Goal: Information Seeking & Learning: Learn about a topic

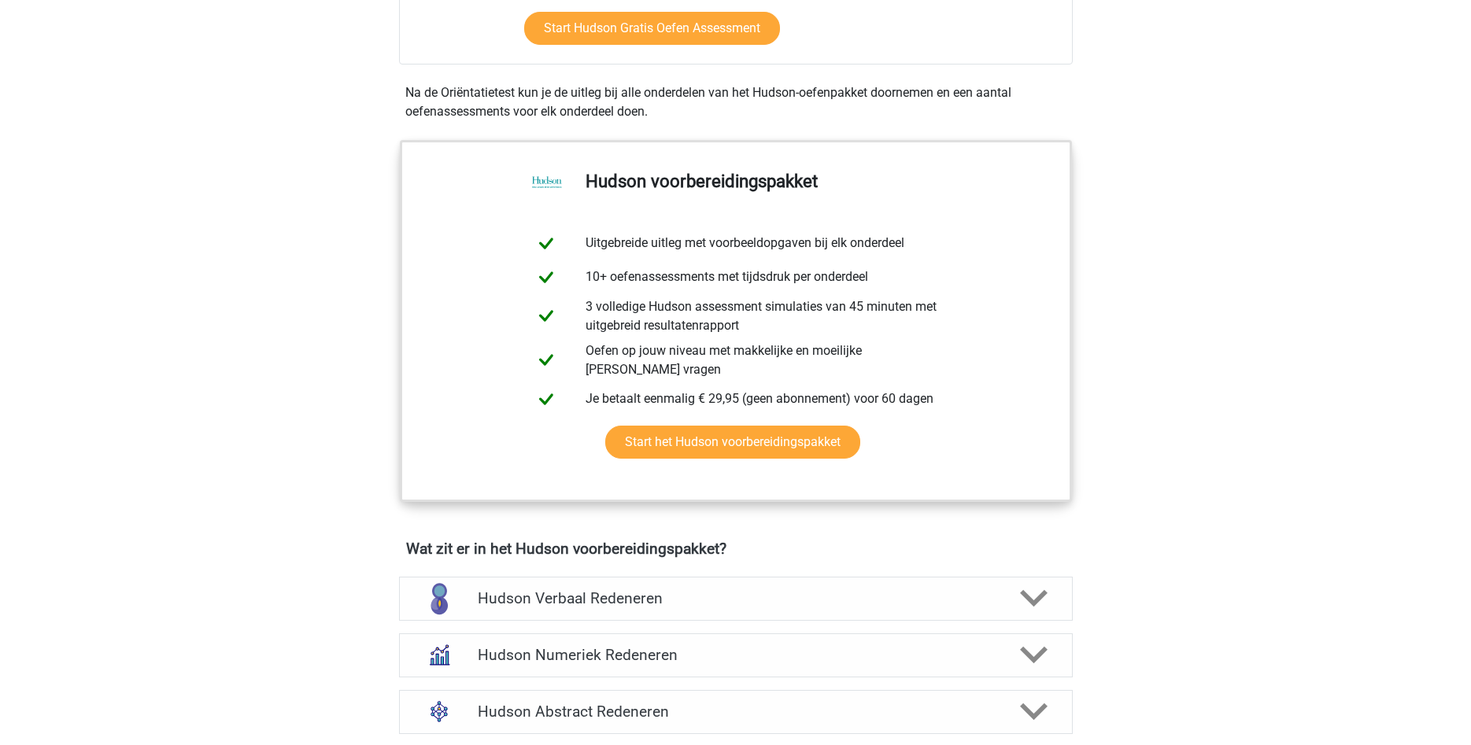
scroll to position [401, 0]
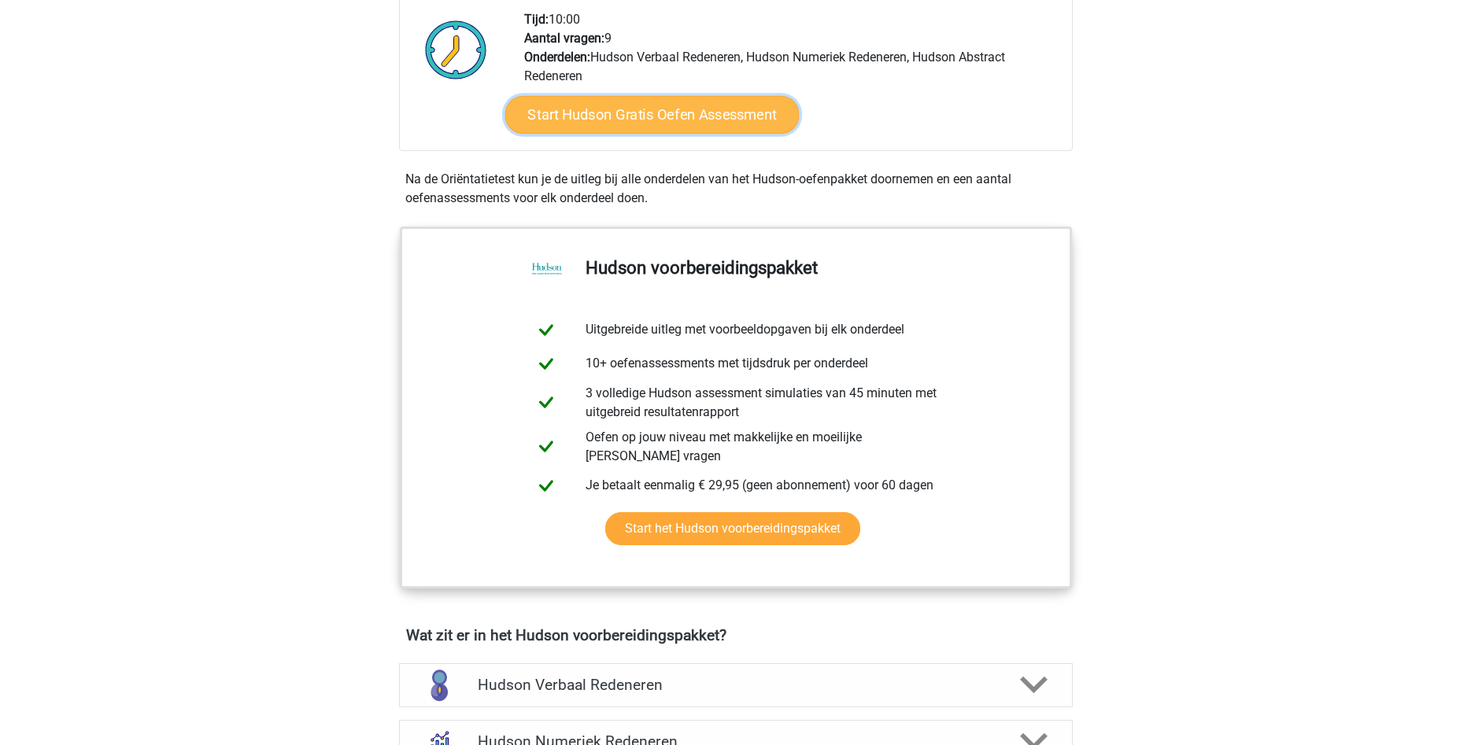
click at [667, 104] on link "Start Hudson Gratis Oefen Assessment" at bounding box center [652, 115] width 294 height 38
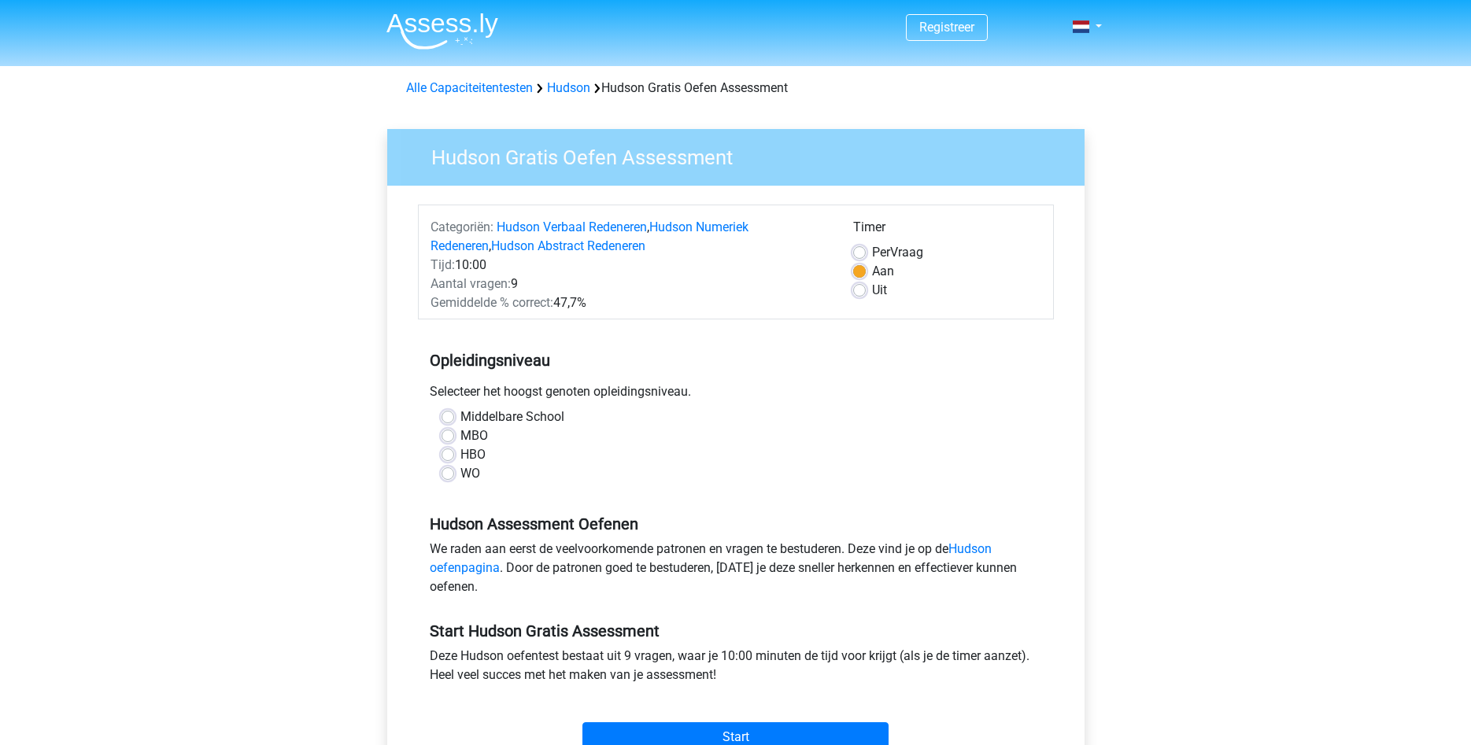
click at [460, 416] on label "Middelbare School" at bounding box center [512, 417] width 104 height 19
click at [444, 416] on input "Middelbare School" at bounding box center [448, 416] width 13 height 16
radio input "true"
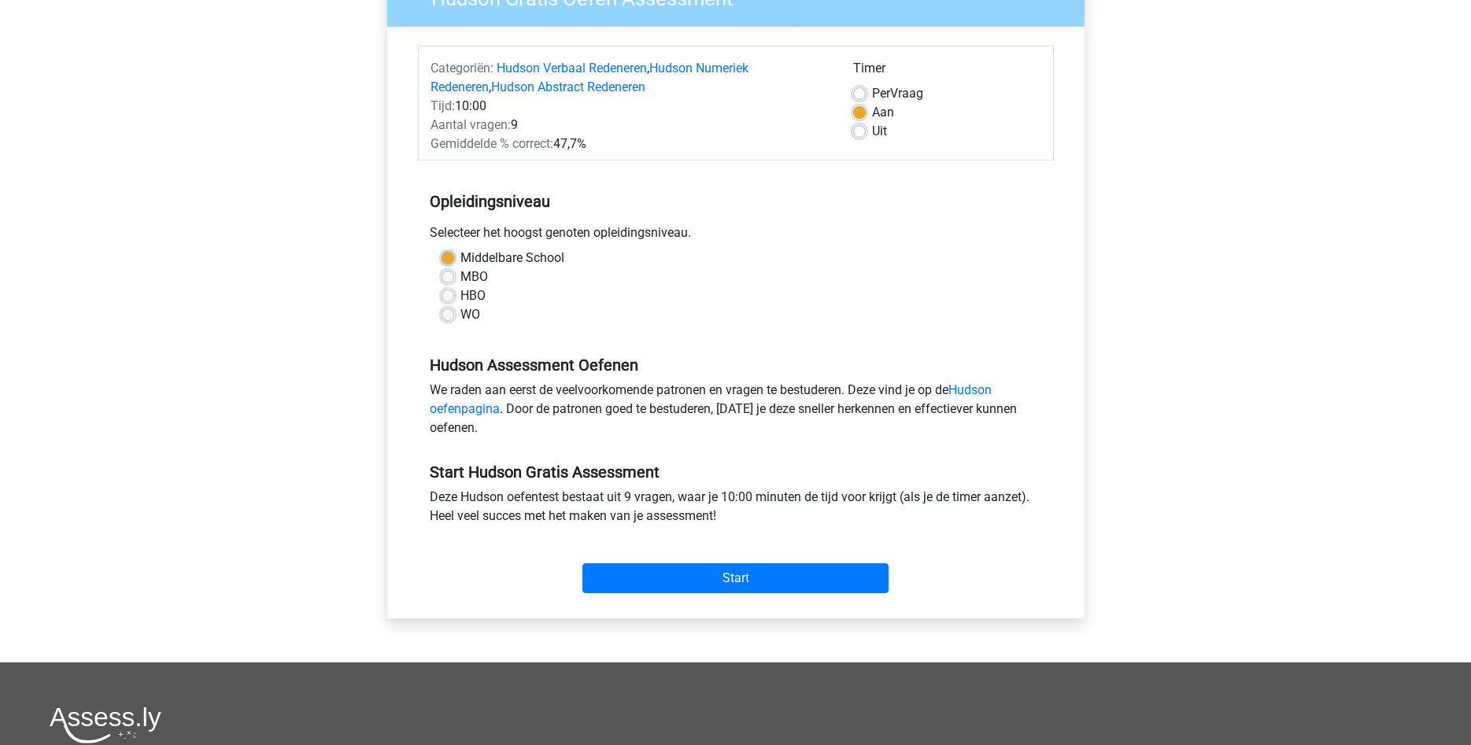
scroll to position [161, 0]
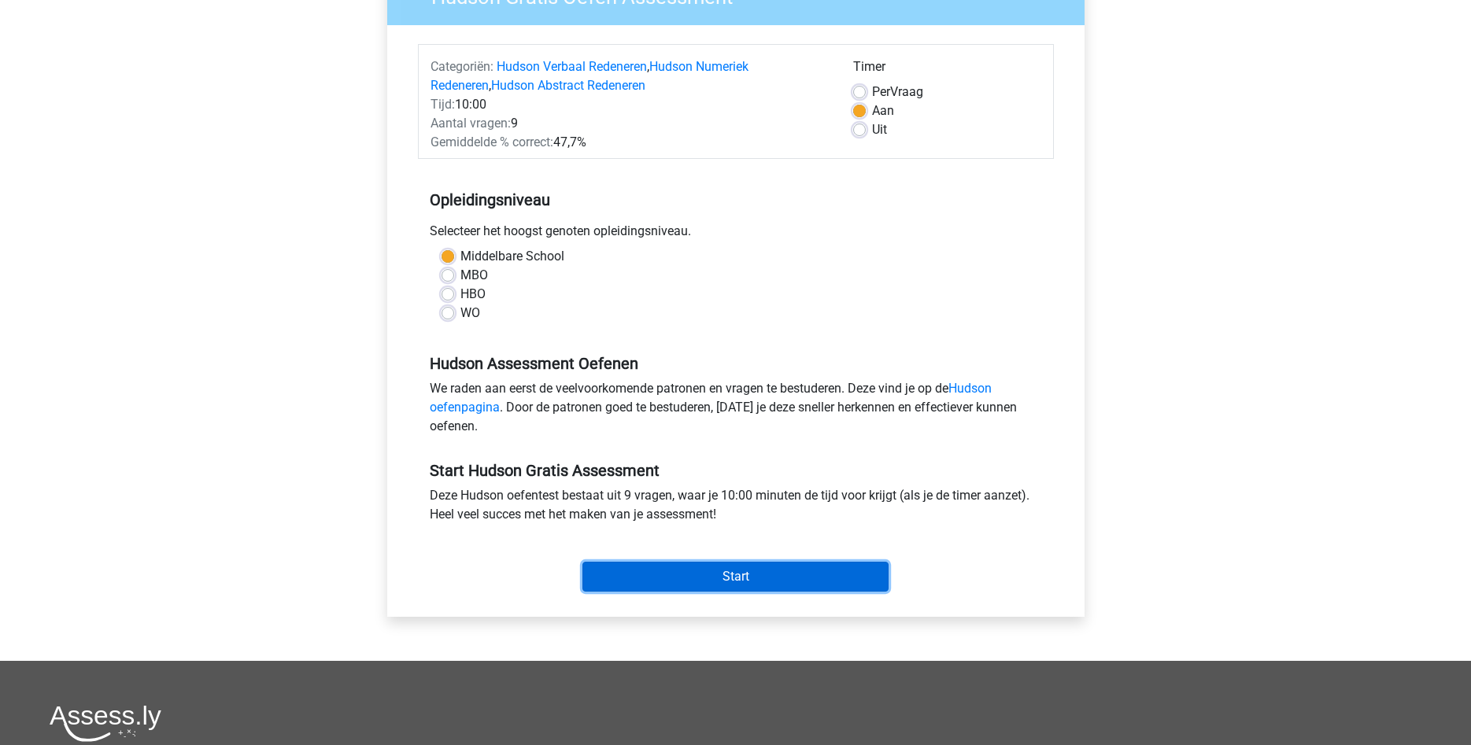
click at [754, 585] on input "Start" at bounding box center [735, 577] width 306 height 30
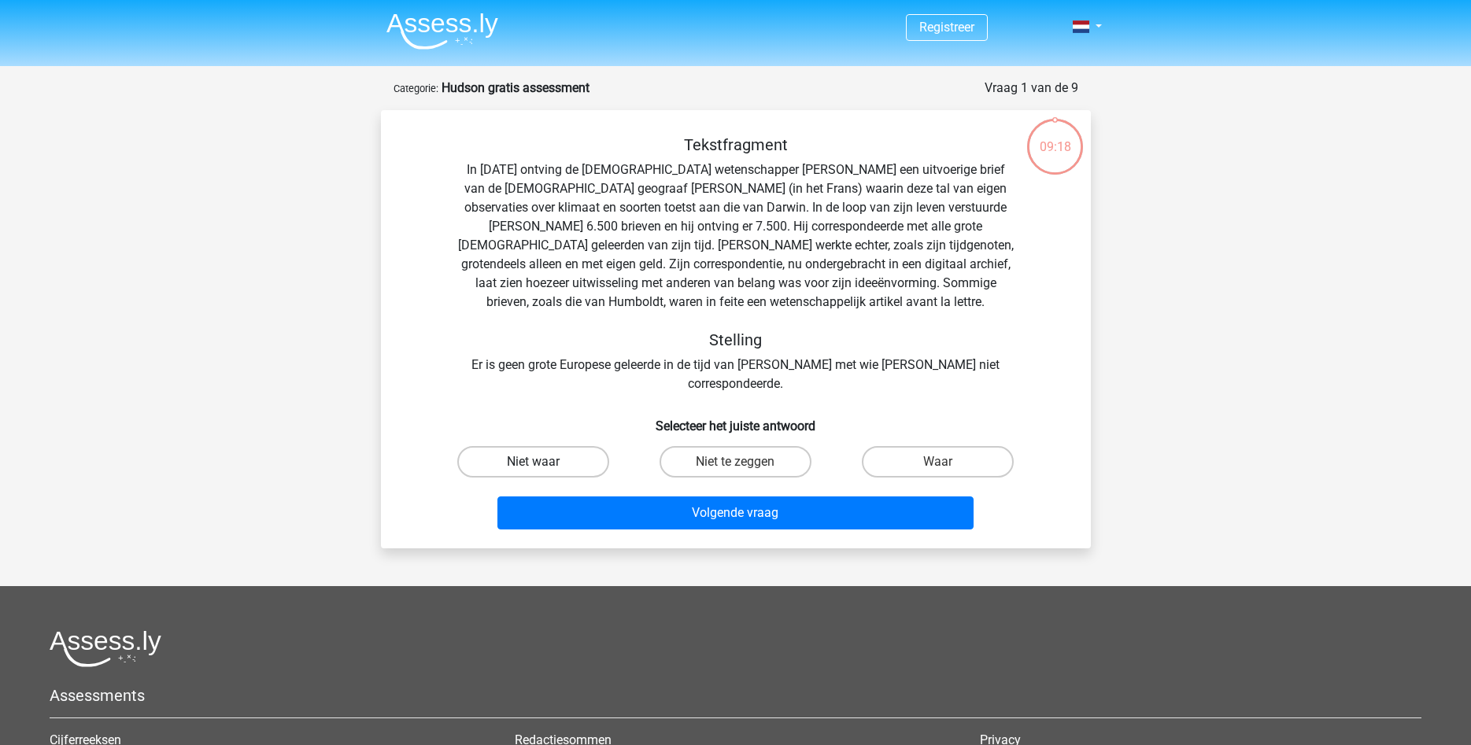
click at [549, 446] on label "Niet waar" at bounding box center [533, 461] width 152 height 31
click at [543, 462] on input "Niet waar" at bounding box center [538, 467] width 10 height 10
radio input "true"
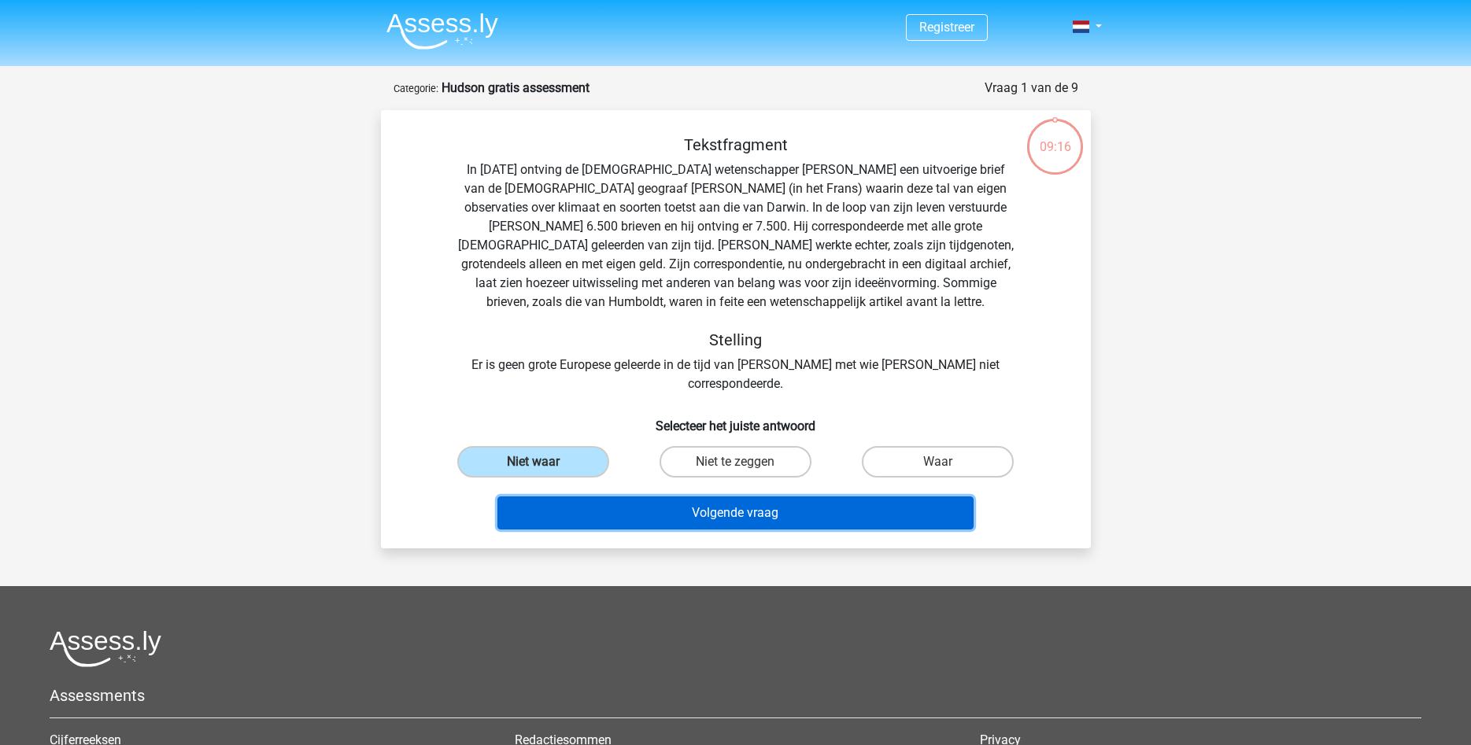
click at [743, 497] on button "Volgende vraag" at bounding box center [735, 513] width 476 height 33
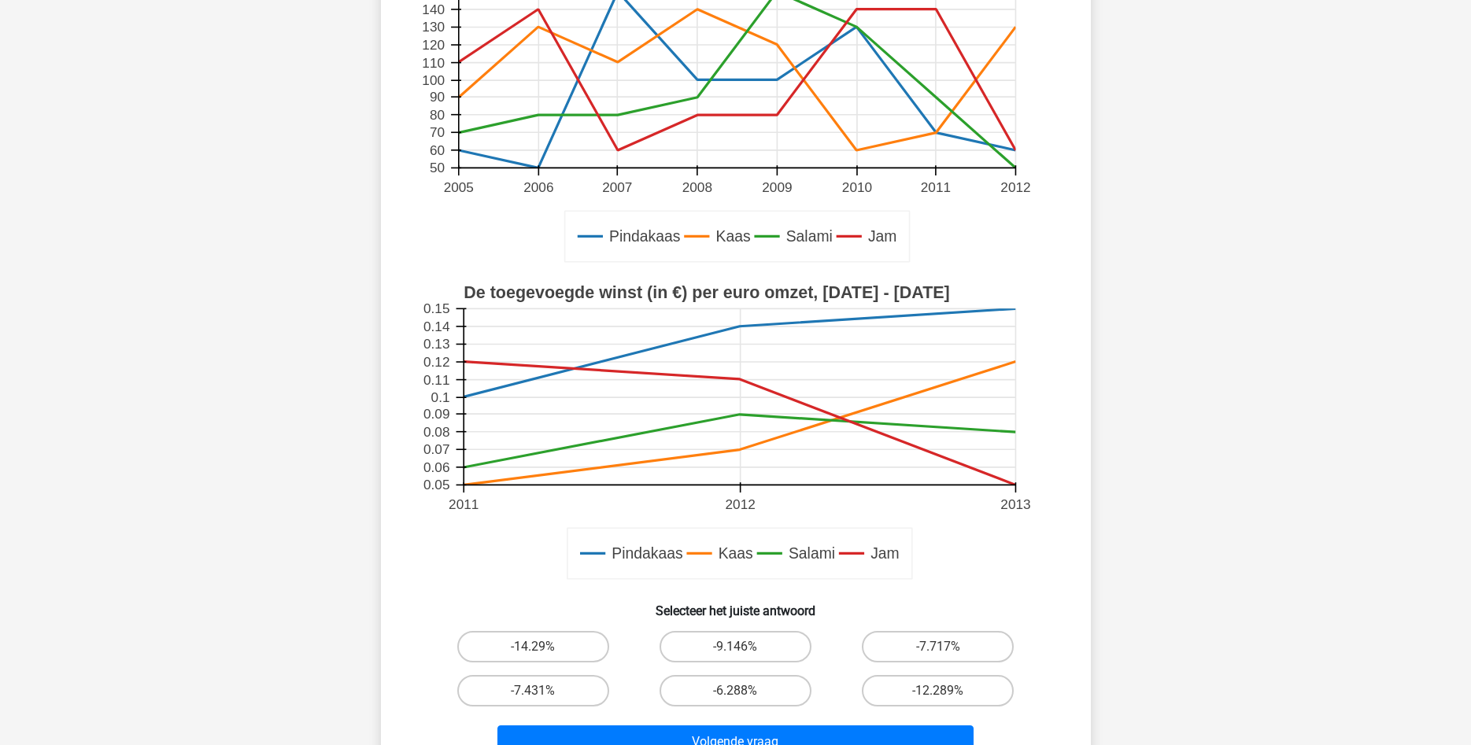
scroll to position [321, 0]
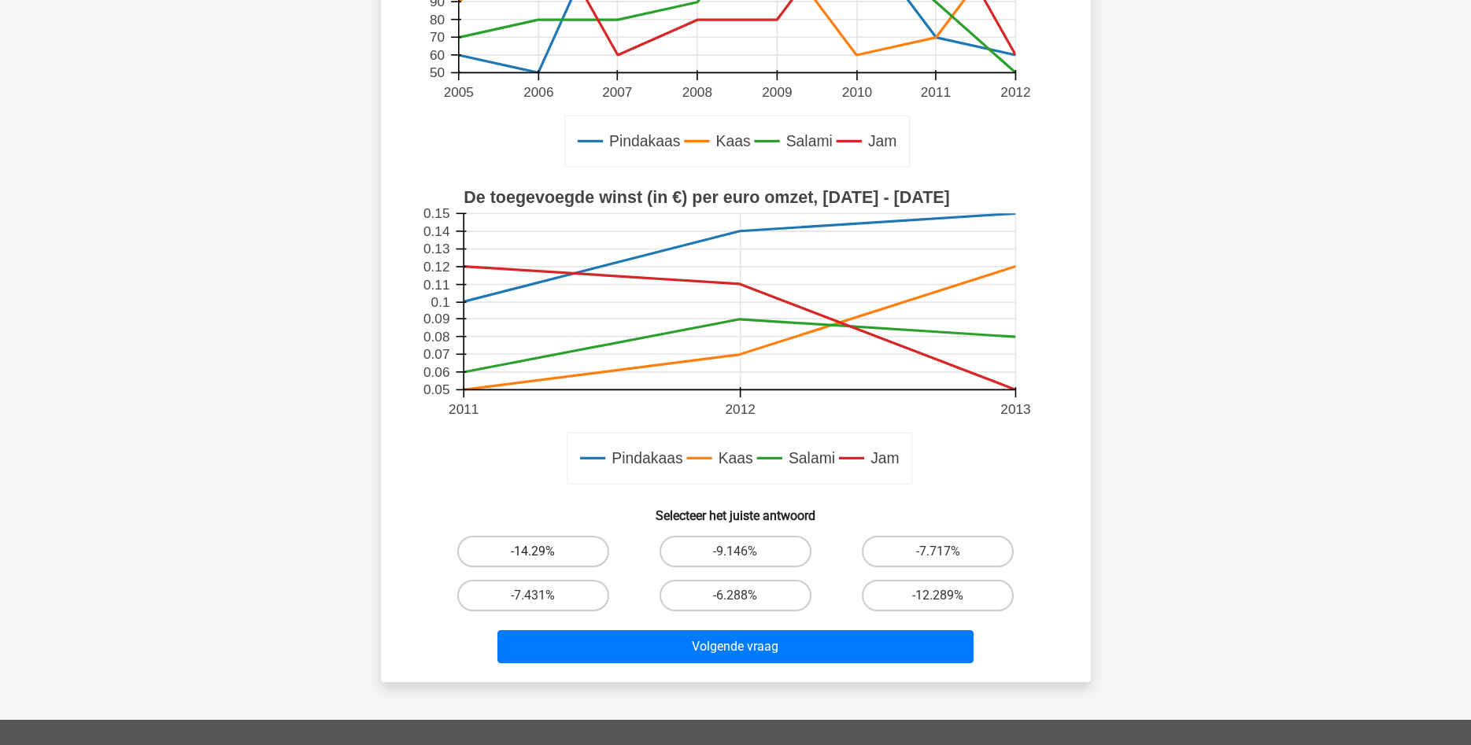
click at [560, 556] on label "-14.29%" at bounding box center [533, 551] width 152 height 31
click at [543, 556] on input "-14.29%" at bounding box center [538, 557] width 10 height 10
radio input "true"
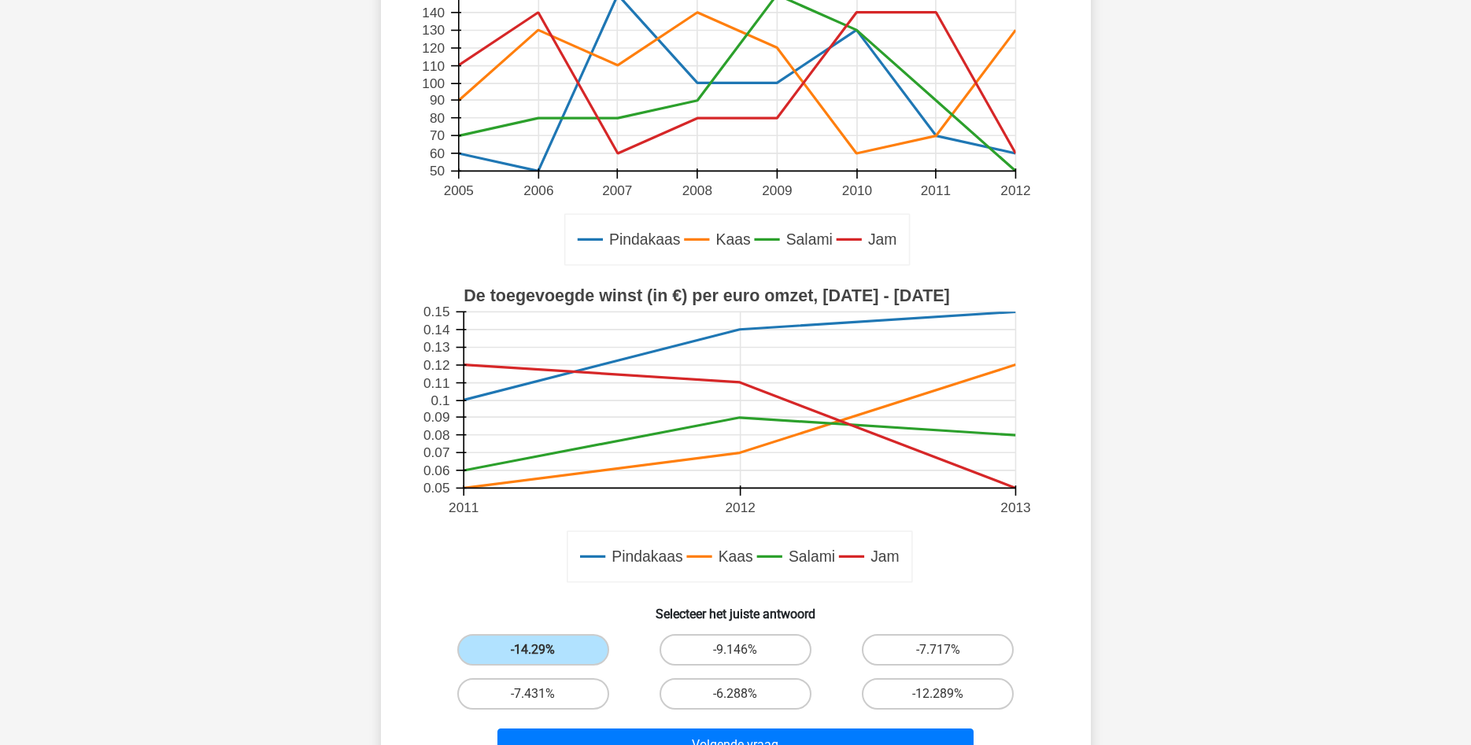
scroll to position [241, 0]
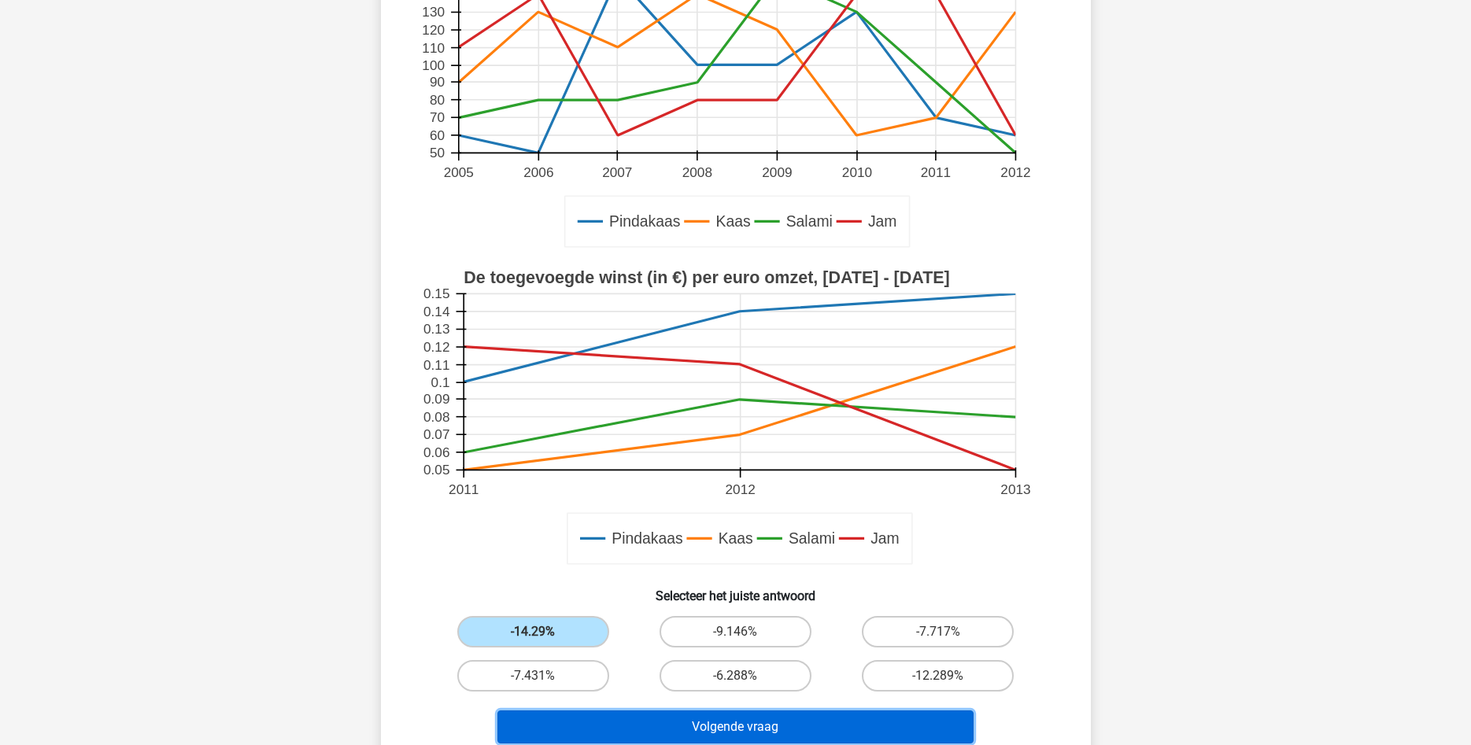
click at [782, 732] on button "Volgende vraag" at bounding box center [735, 727] width 476 height 33
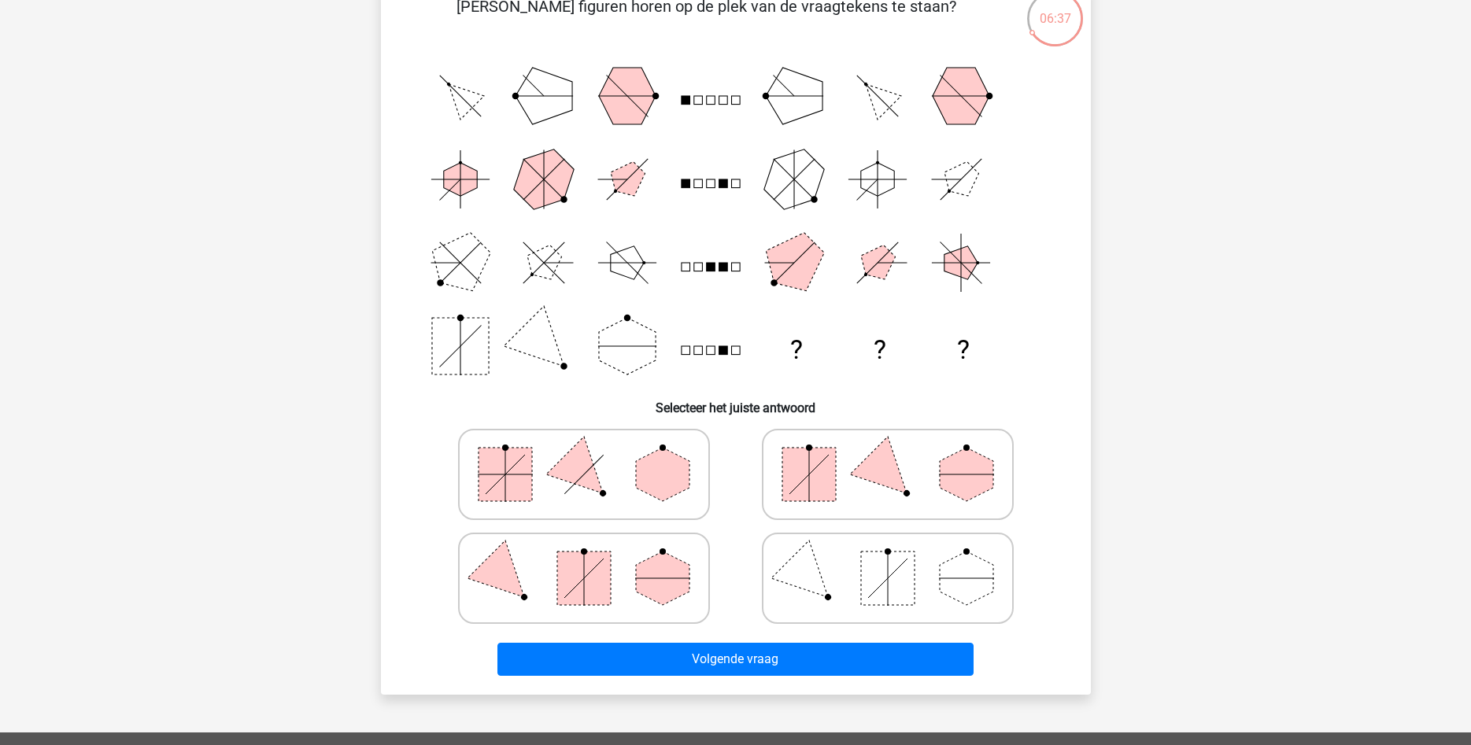
scroll to position [159, 0]
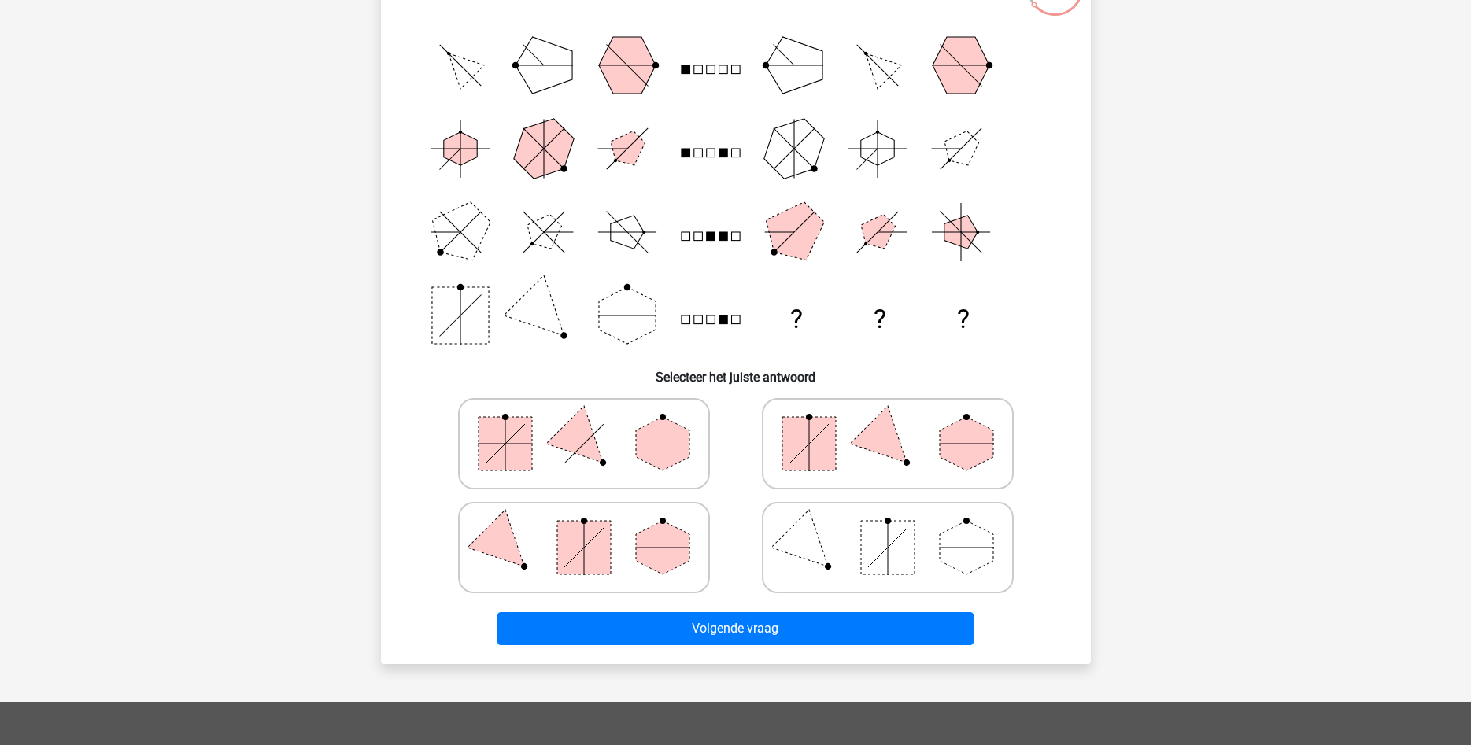
click at [865, 454] on icon at bounding box center [888, 444] width 236 height 79
click at [888, 424] on input "radio" at bounding box center [893, 419] width 10 height 10
radio input "true"
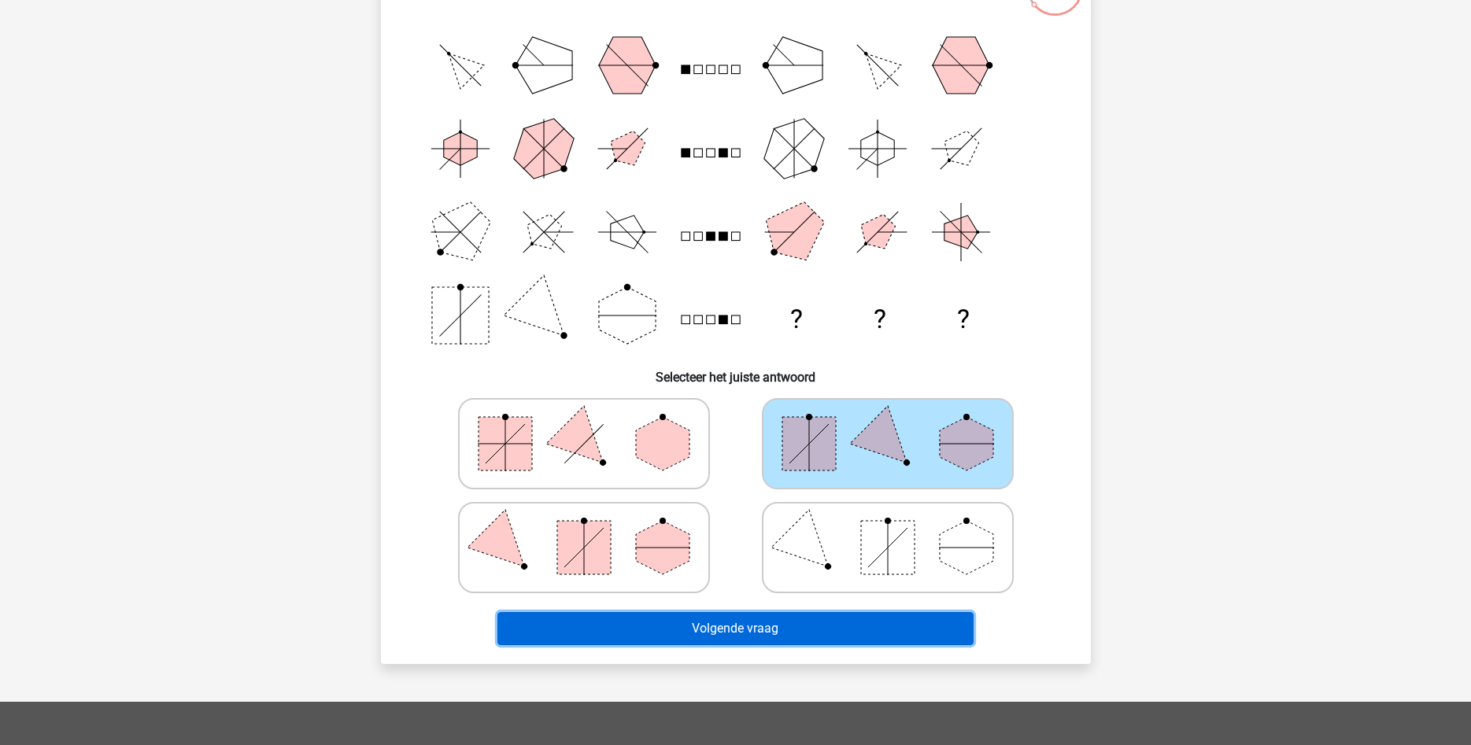
click at [769, 632] on button "Volgende vraag" at bounding box center [735, 628] width 476 height 33
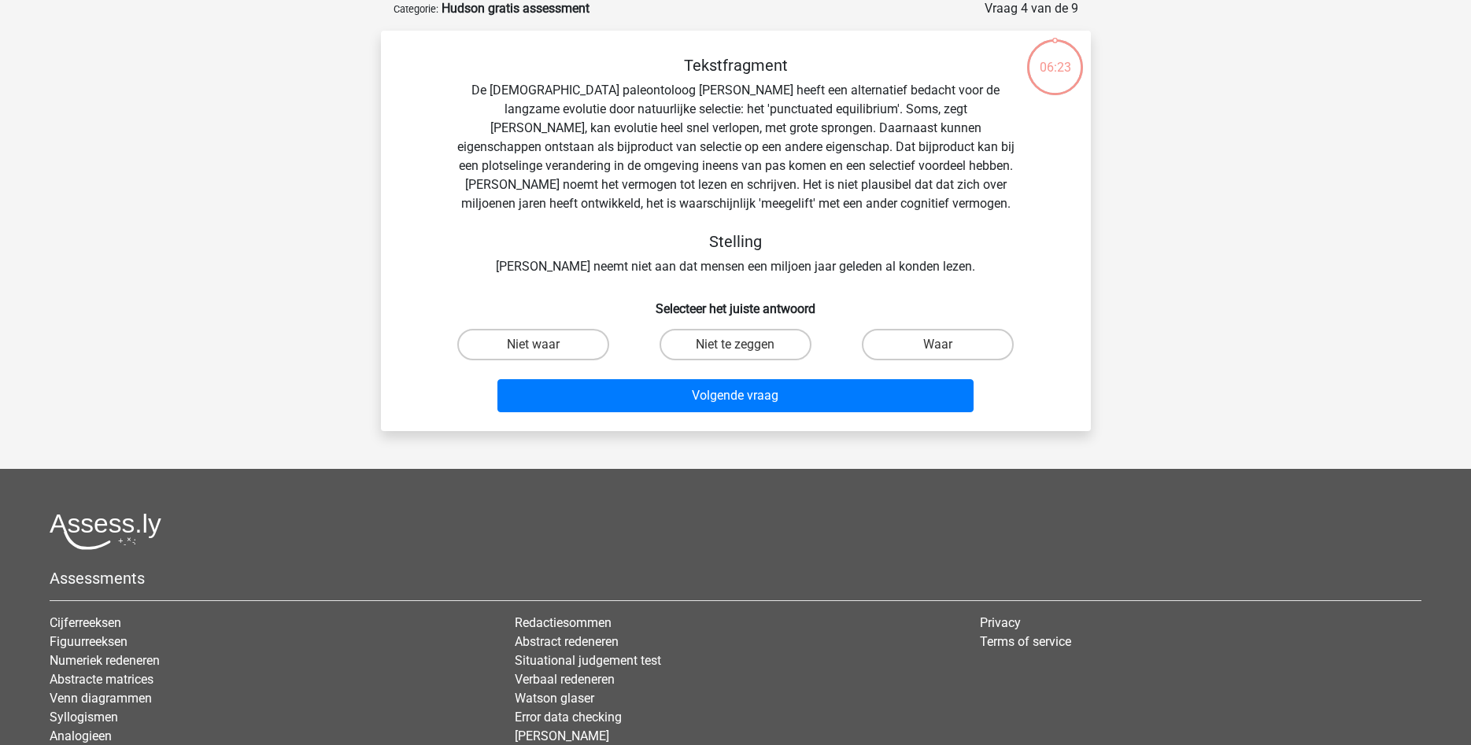
scroll to position [79, 0]
click at [583, 342] on label "Niet waar" at bounding box center [533, 345] width 152 height 31
click at [543, 346] on input "Niet waar" at bounding box center [538, 351] width 10 height 10
radio input "true"
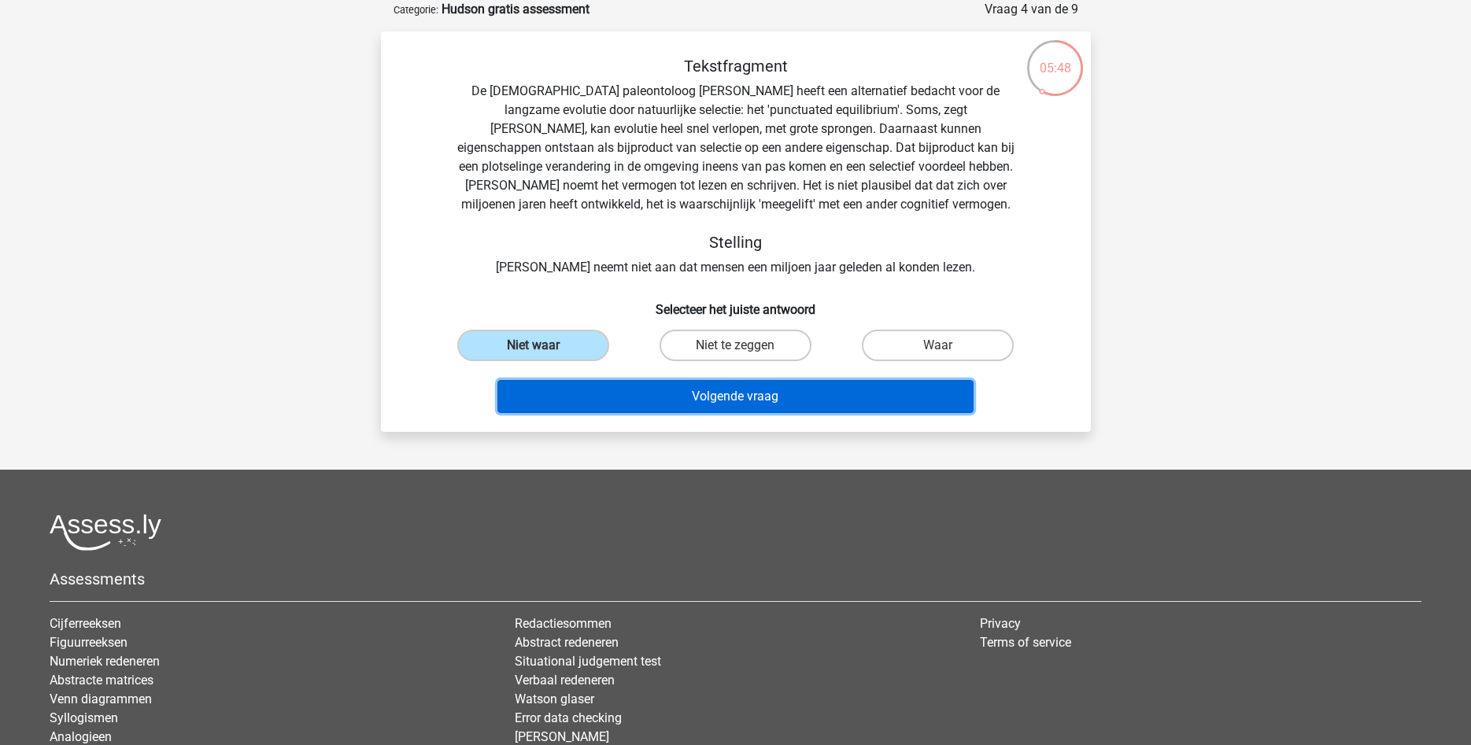
click at [717, 396] on button "Volgende vraag" at bounding box center [735, 396] width 476 height 33
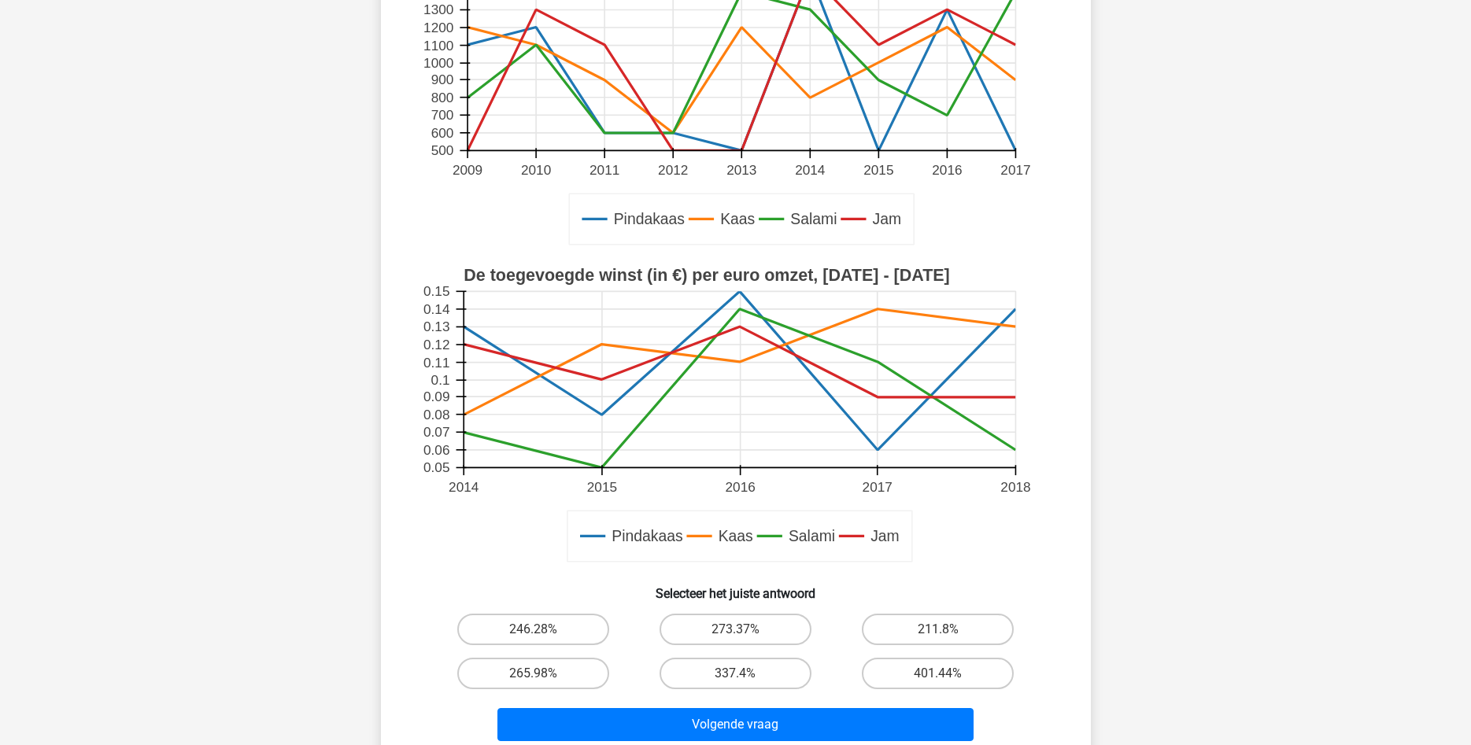
scroll to position [401, 0]
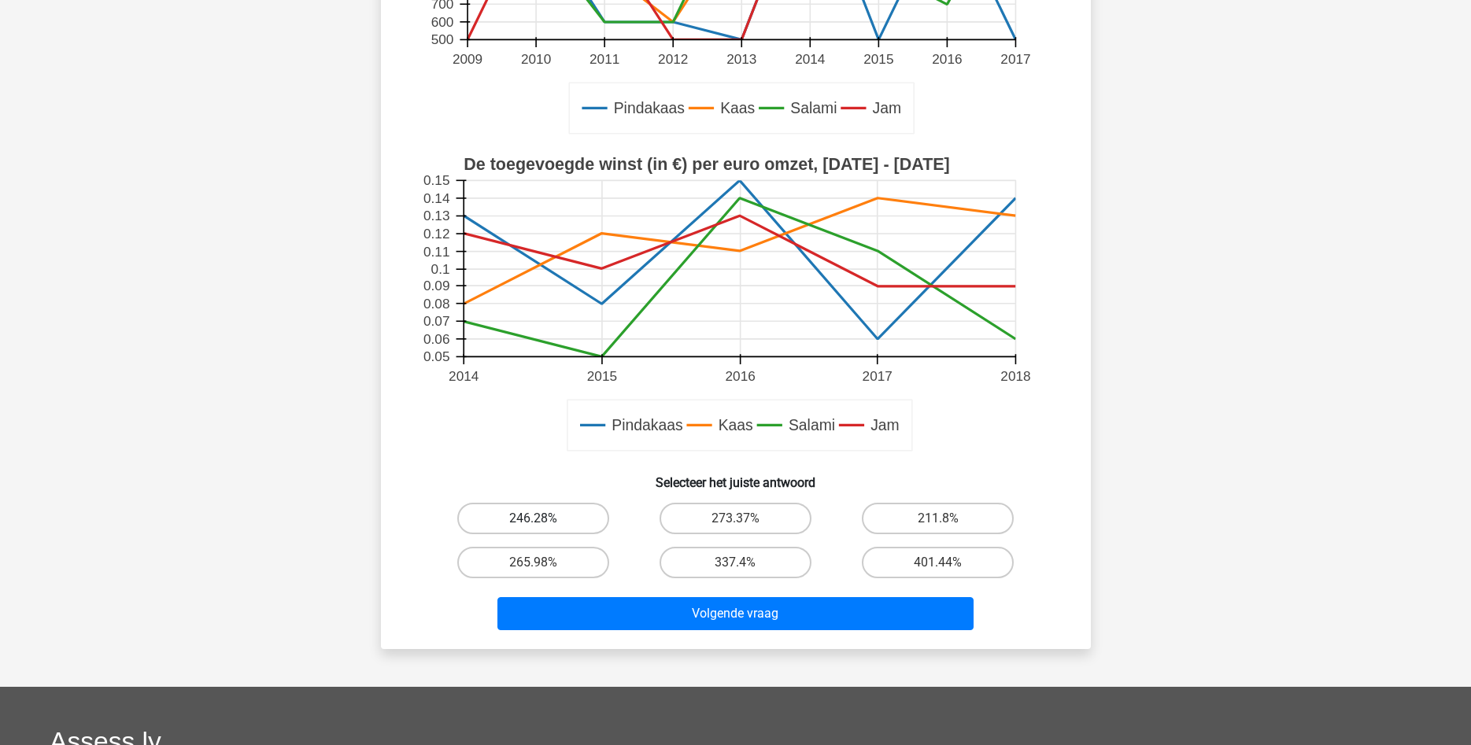
click at [586, 521] on label "246.28%" at bounding box center [533, 518] width 152 height 31
click at [543, 521] on input "246.28%" at bounding box center [538, 524] width 10 height 10
radio input "true"
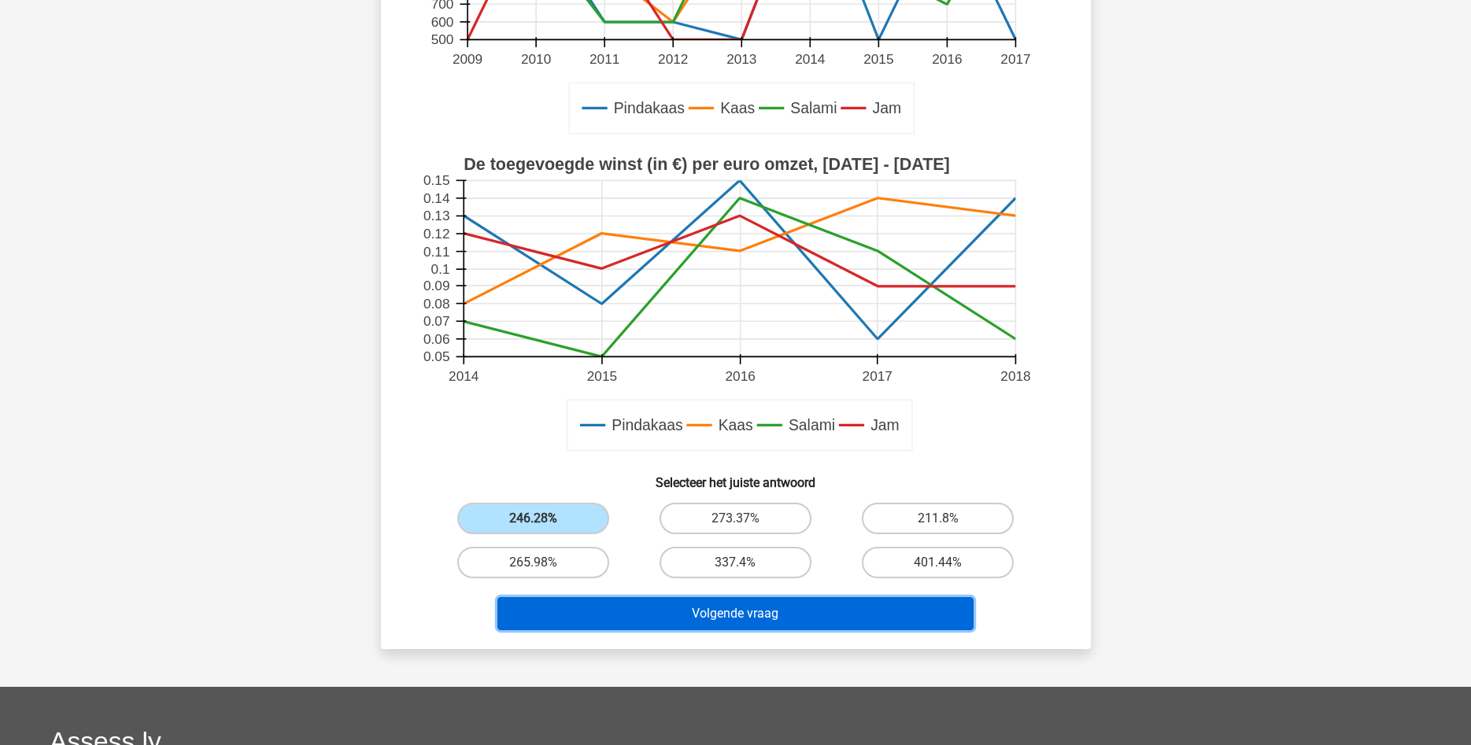
click at [741, 617] on button "Volgende vraag" at bounding box center [735, 613] width 476 height 33
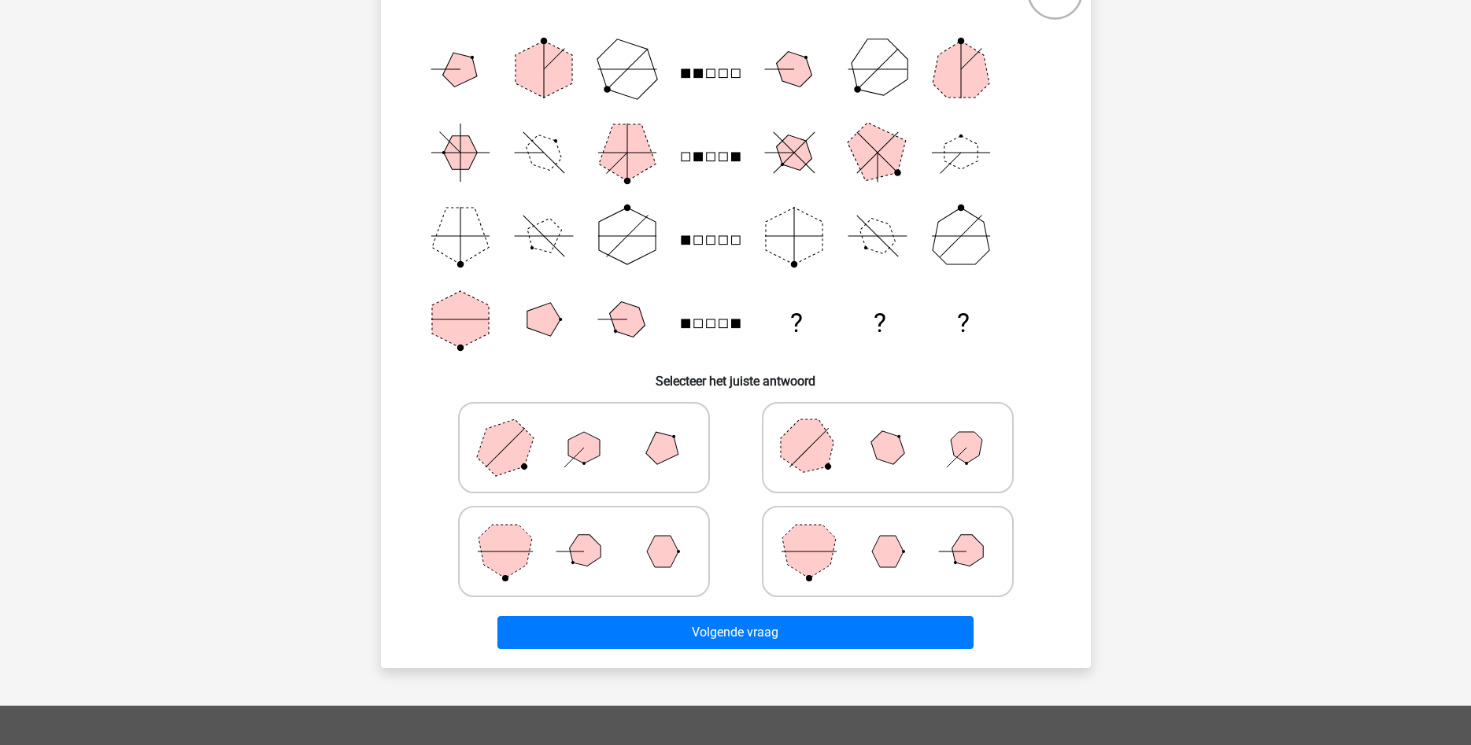
scroll to position [161, 0]
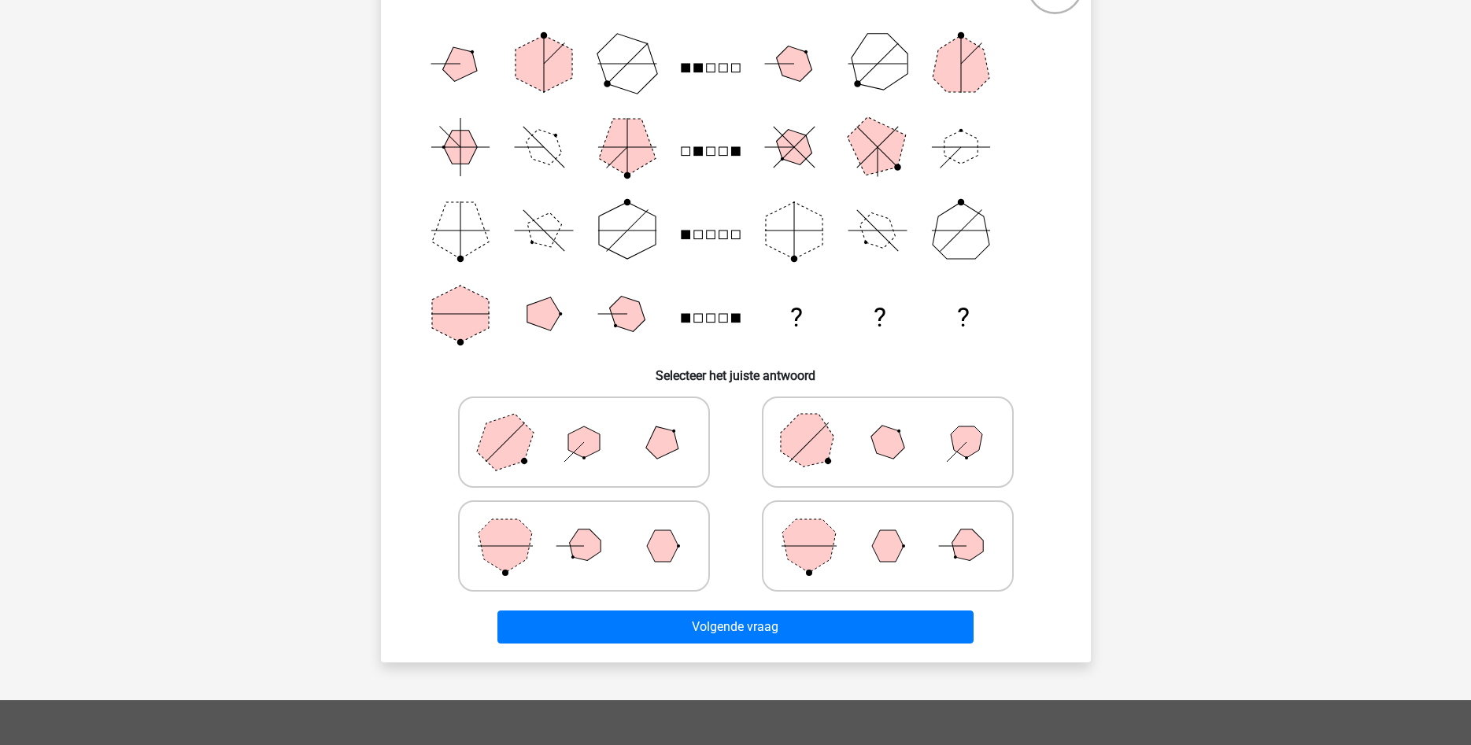
click at [634, 552] on icon at bounding box center [584, 546] width 236 height 79
click at [594, 527] on input "radio" at bounding box center [589, 521] width 10 height 10
radio input "true"
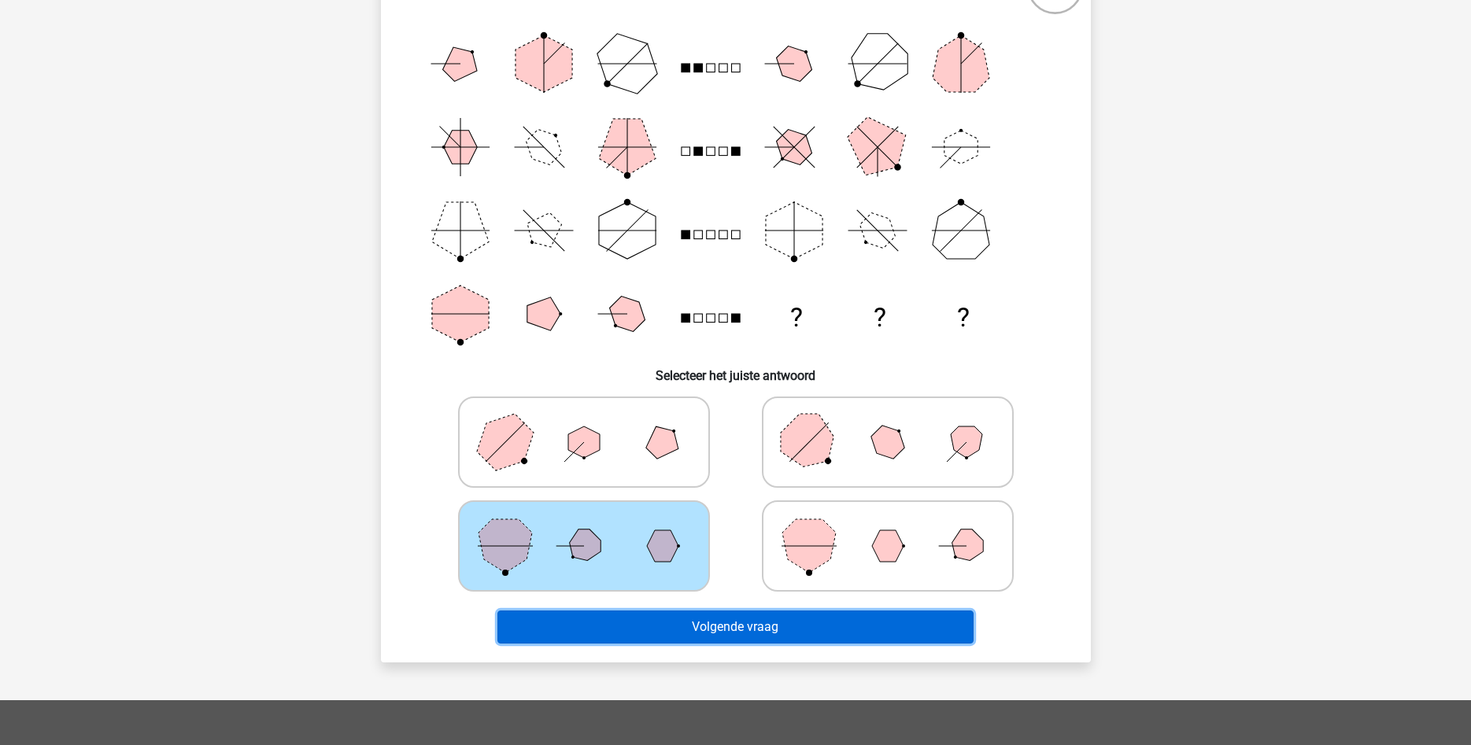
click at [754, 629] on button "Volgende vraag" at bounding box center [735, 627] width 476 height 33
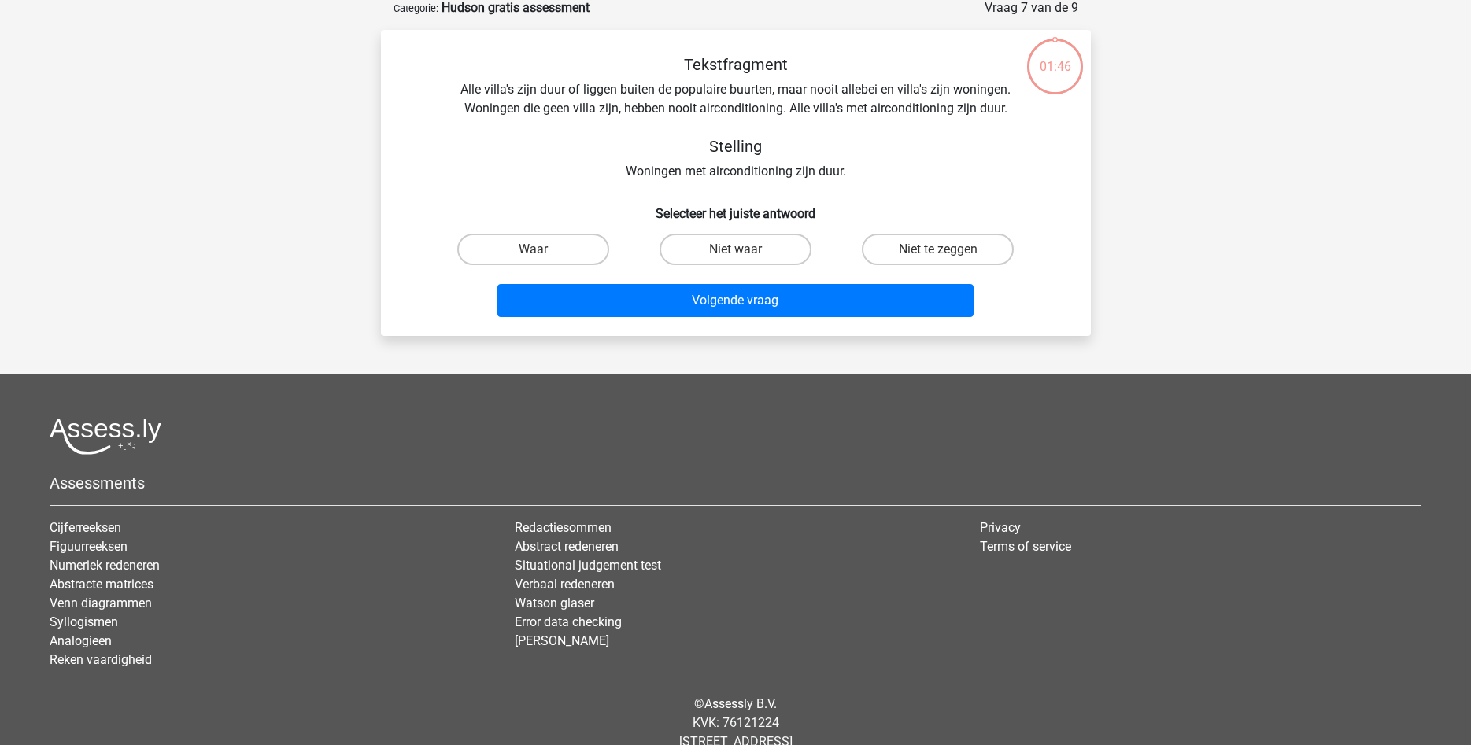
scroll to position [79, 0]
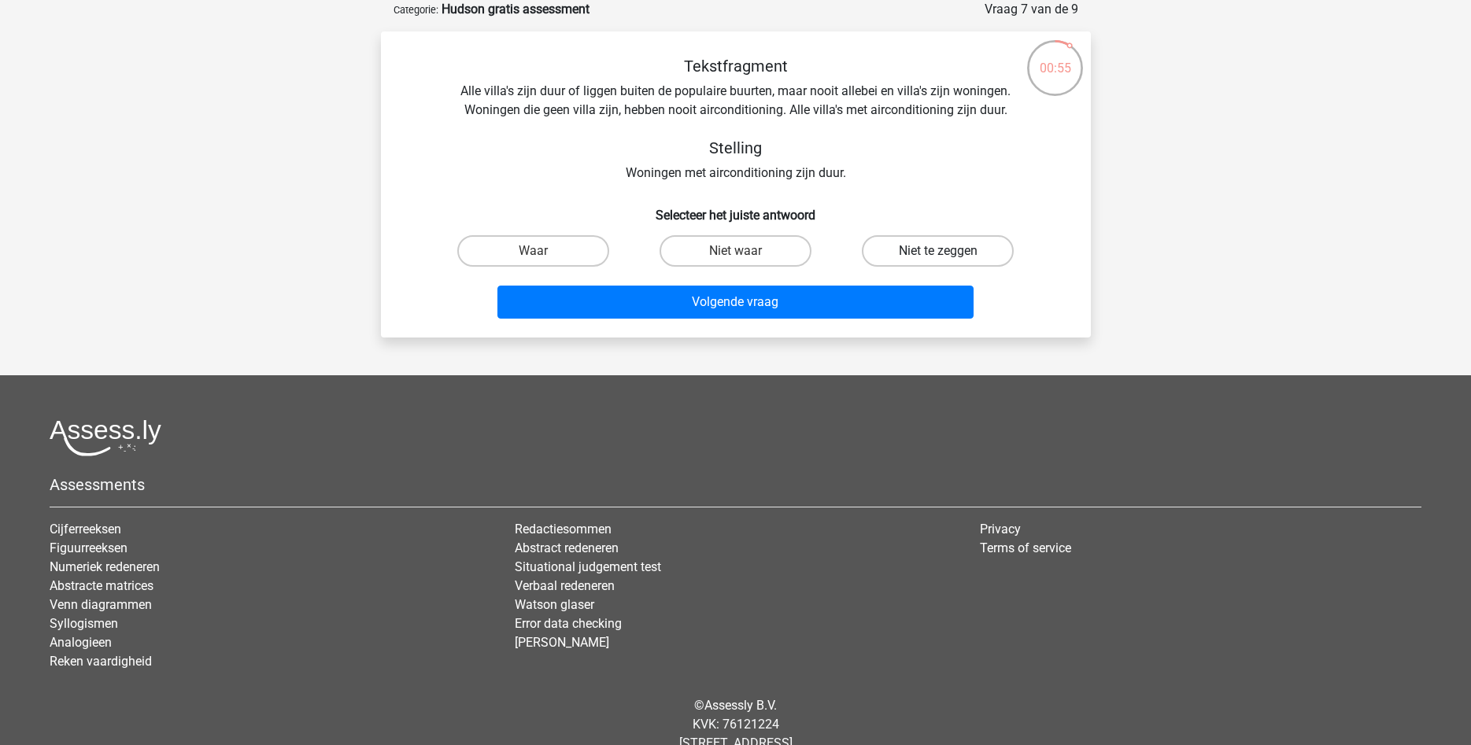
click at [893, 250] on label "Niet te zeggen" at bounding box center [938, 250] width 152 height 31
click at [938, 251] on input "Niet te zeggen" at bounding box center [943, 256] width 10 height 10
radio input "true"
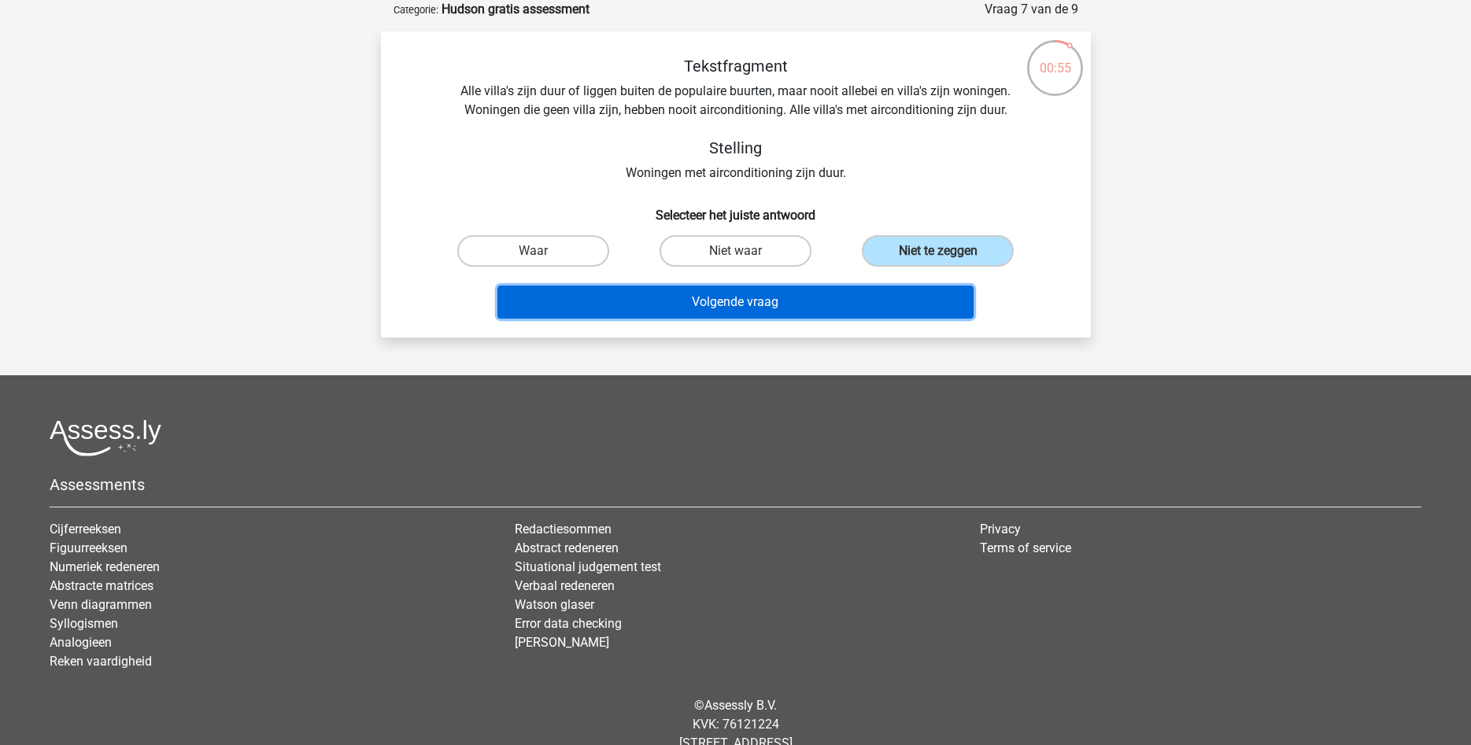
click at [827, 298] on button "Volgende vraag" at bounding box center [735, 302] width 476 height 33
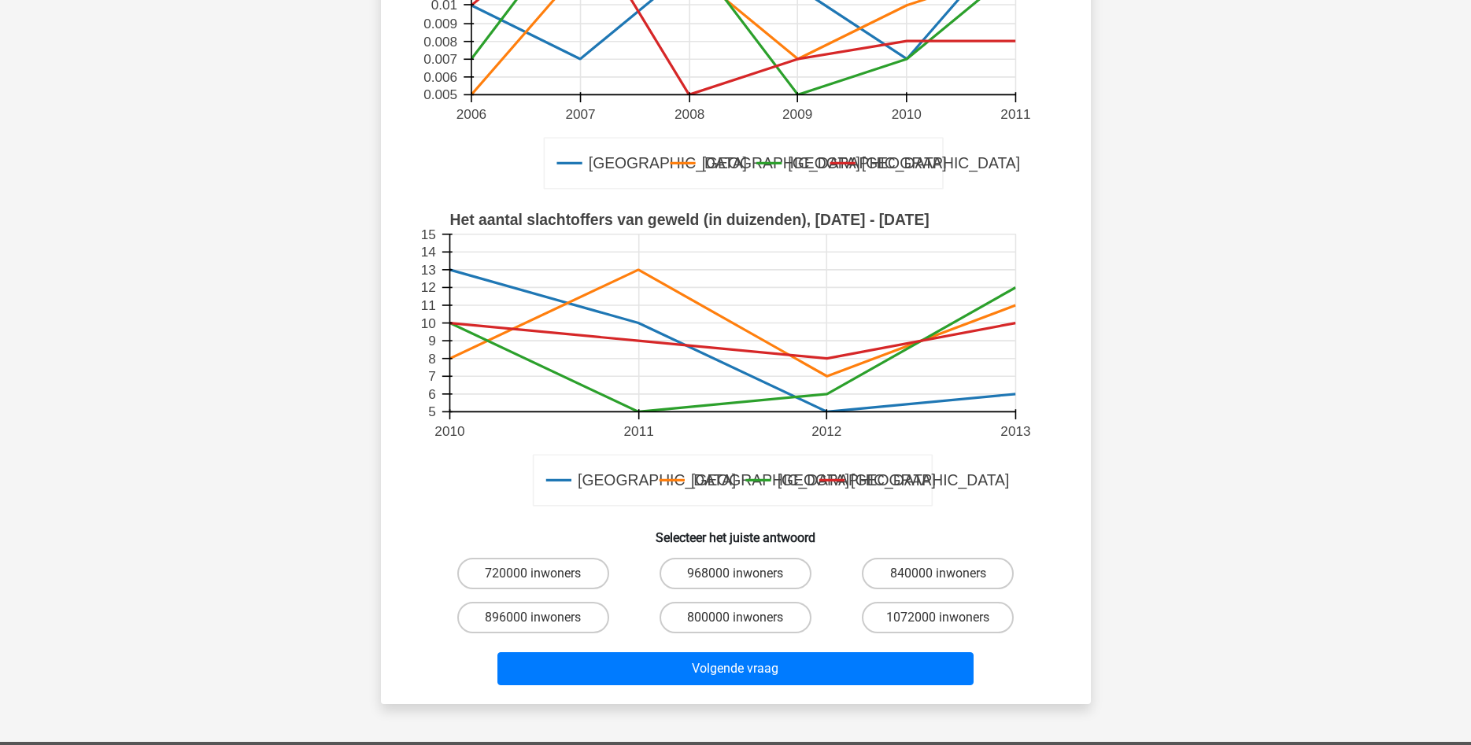
scroll to position [320, 0]
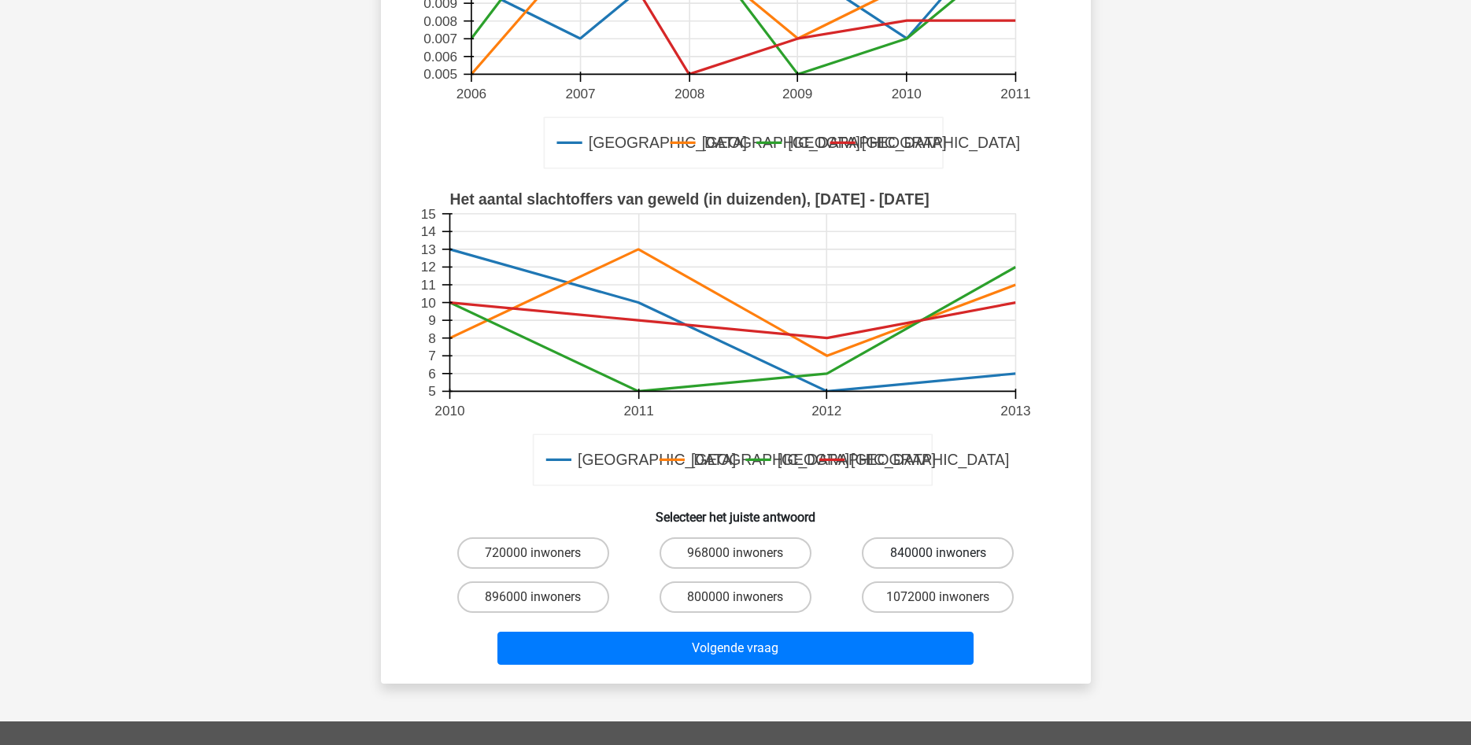
click at [959, 553] on label "840000 inwoners" at bounding box center [938, 553] width 152 height 31
click at [948, 553] on input "840000 inwoners" at bounding box center [943, 558] width 10 height 10
radio input "true"
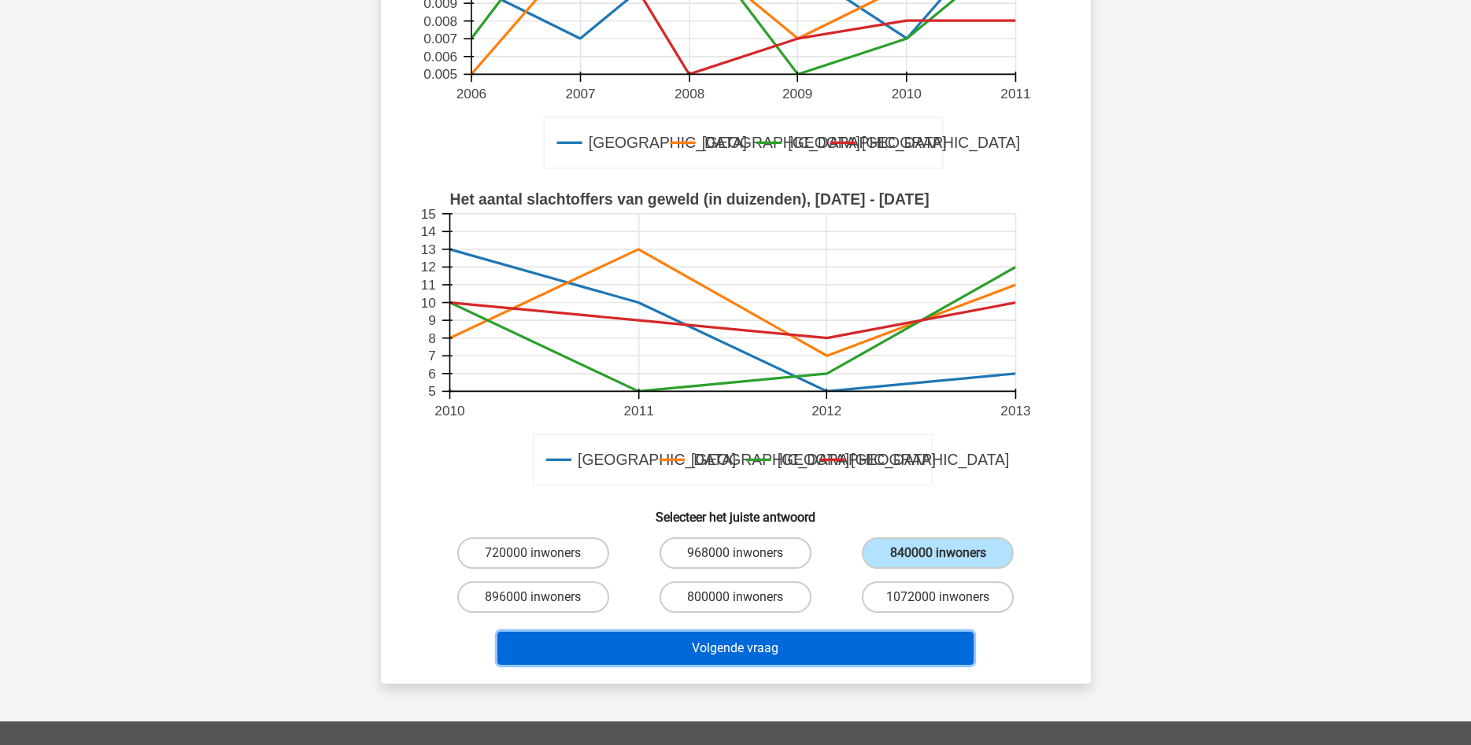
click at [811, 646] on button "Volgende vraag" at bounding box center [735, 648] width 476 height 33
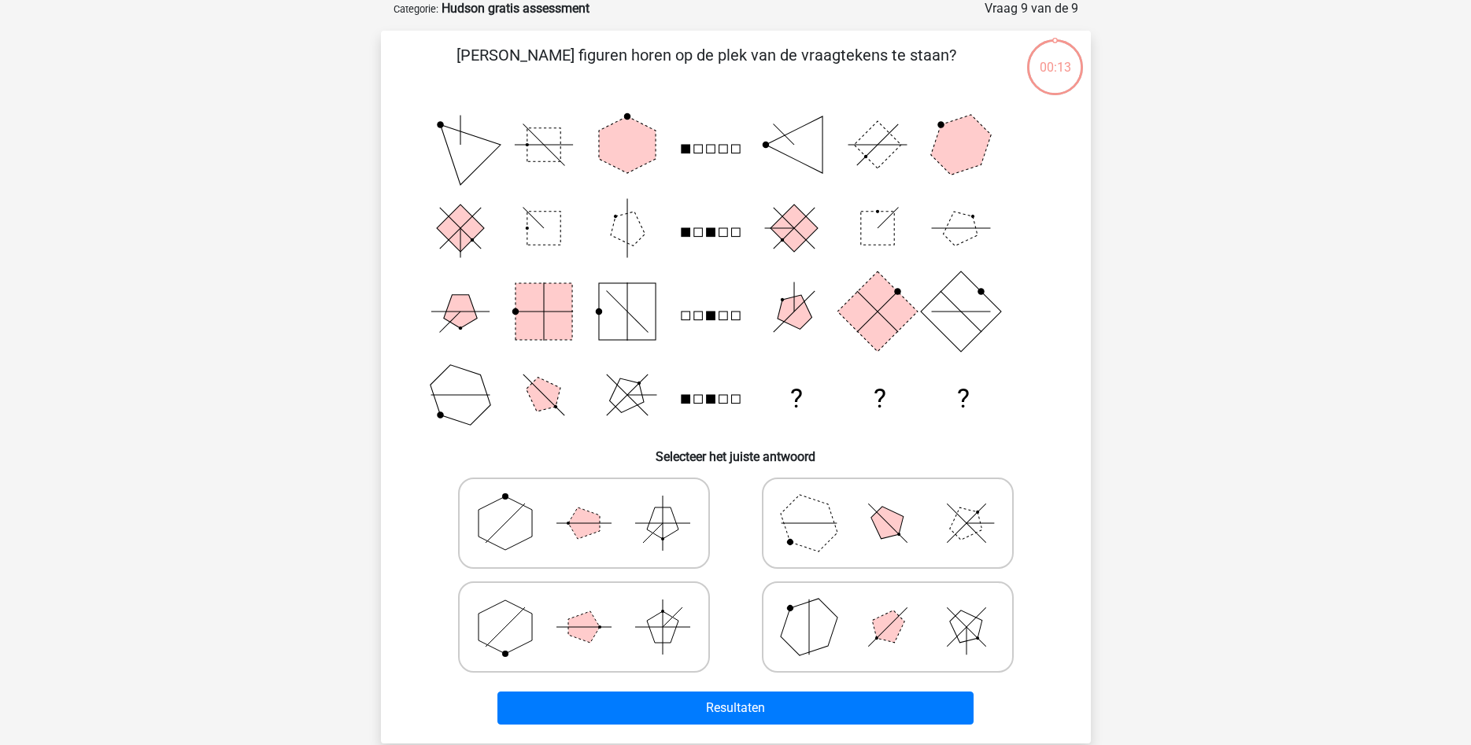
scroll to position [79, 0]
click at [835, 537] on icon at bounding box center [888, 524] width 236 height 79
click at [888, 505] on input "radio" at bounding box center [893, 499] width 10 height 10
radio input "true"
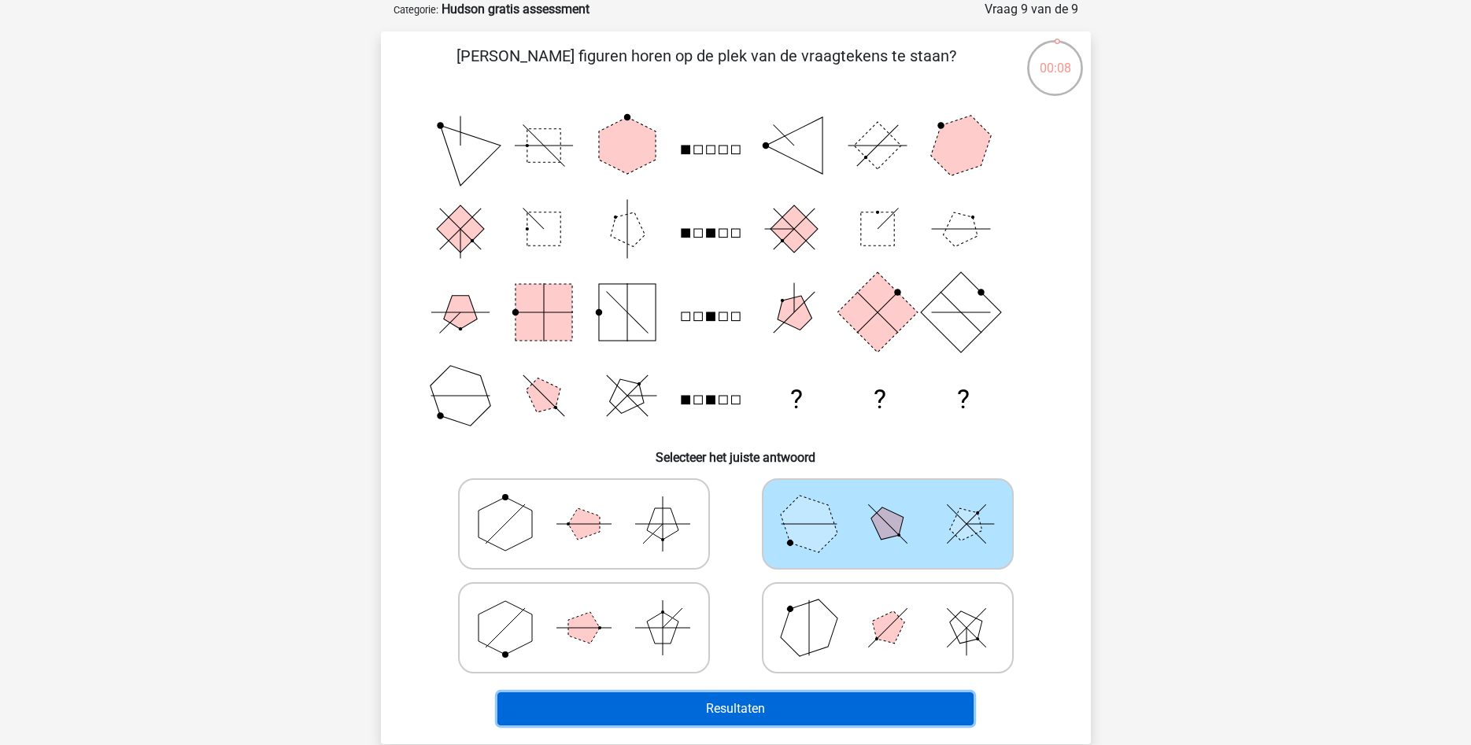
click at [758, 708] on button "Resultaten" at bounding box center [735, 709] width 476 height 33
